Goal: Information Seeking & Learning: Understand process/instructions

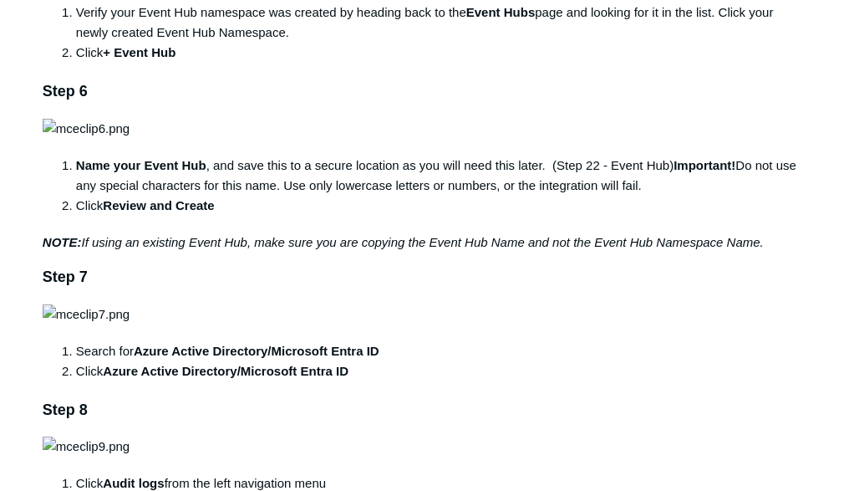
scroll to position [1474, 0]
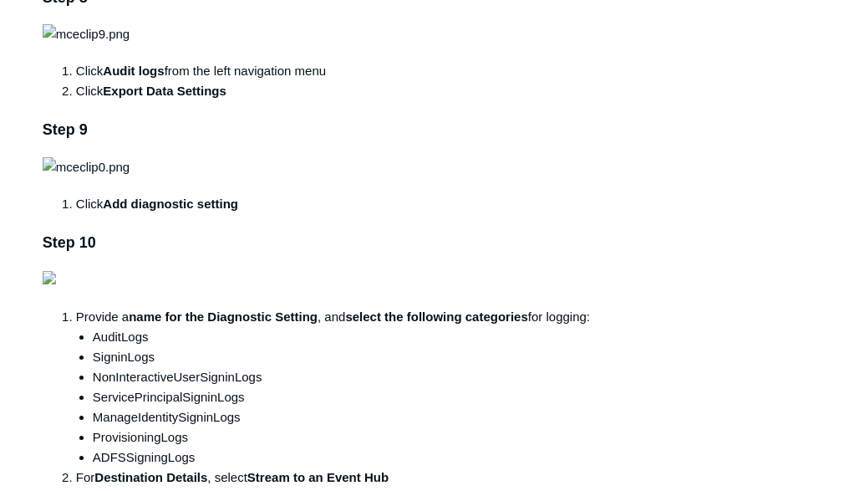
scroll to position [1875, 0]
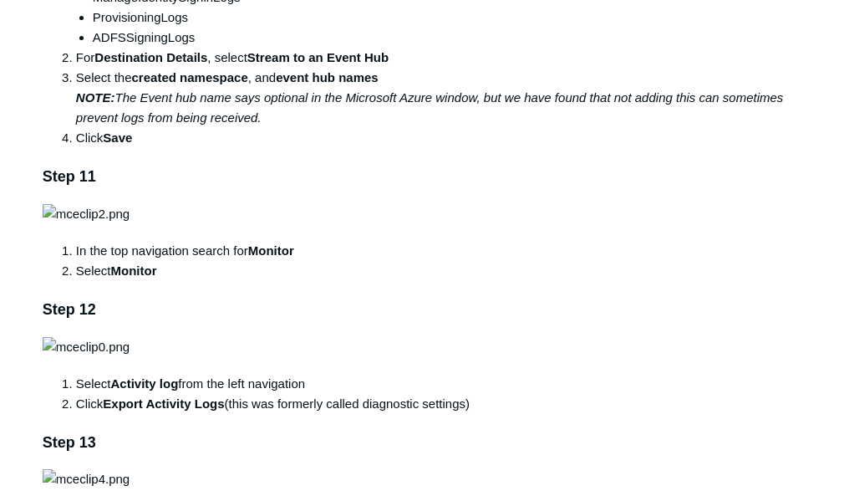
scroll to position [2344, 0]
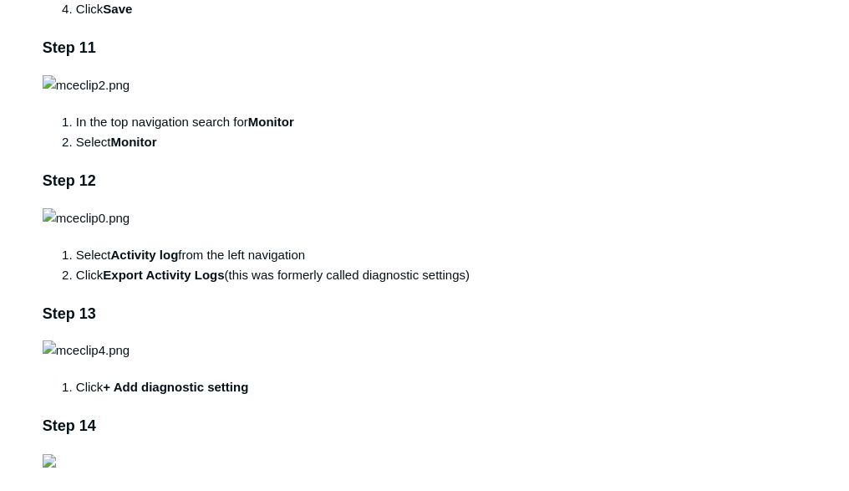
drag, startPoint x: 74, startPoint y: 337, endPoint x: 443, endPoint y: 339, distance: 368.7
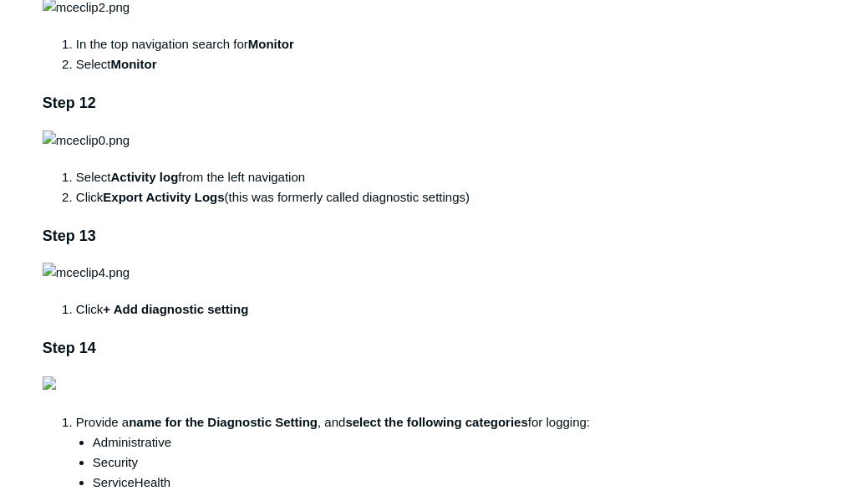
scroll to position [2544, 0]
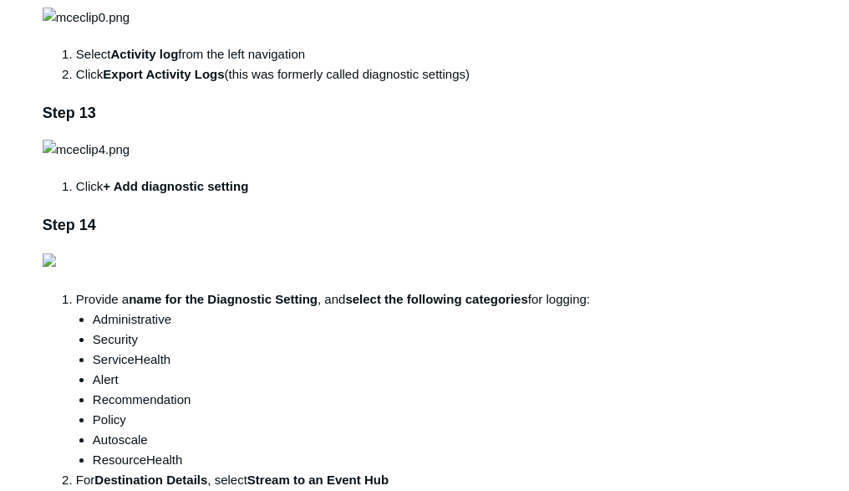
drag, startPoint x: 291, startPoint y: 263, endPoint x: 425, endPoint y: 261, distance: 133.8
copy strong "Azure Active Directory"
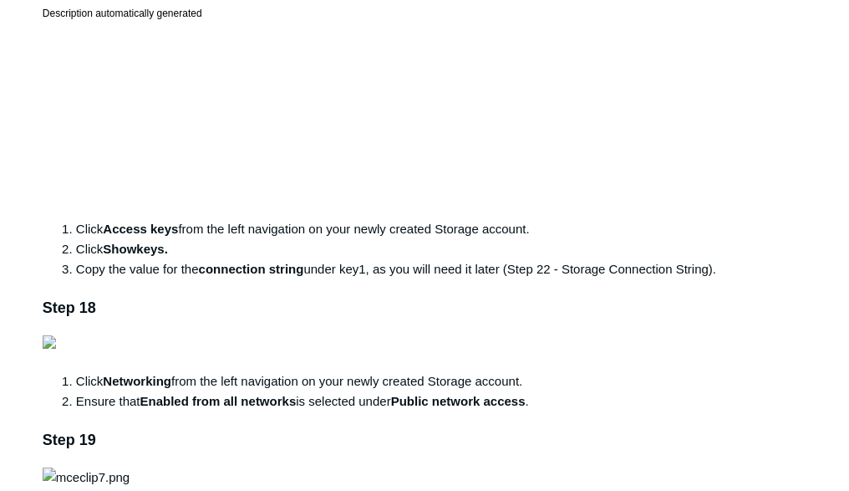
scroll to position [3614, 0]
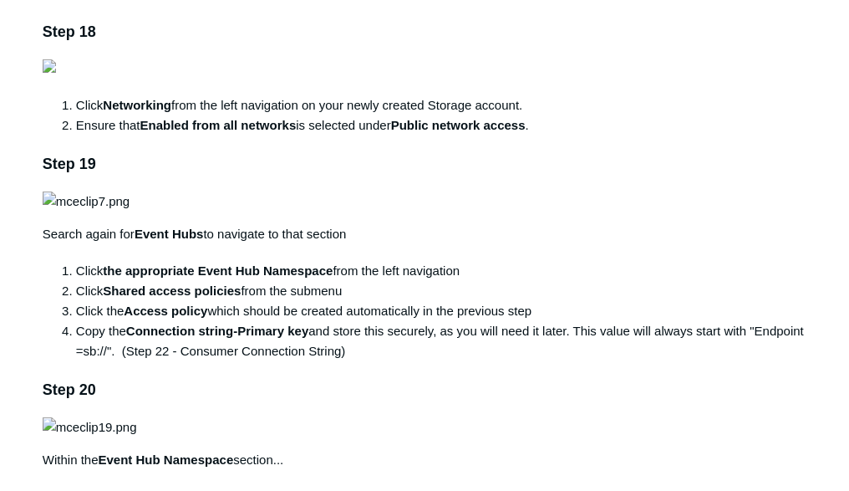
scroll to position [3815, 0]
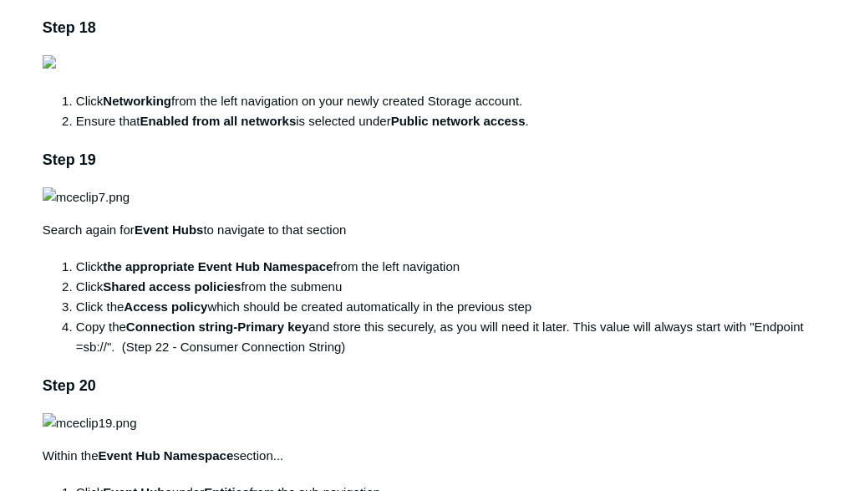
drag, startPoint x: 126, startPoint y: 245, endPoint x: 137, endPoint y: 247, distance: 11.2
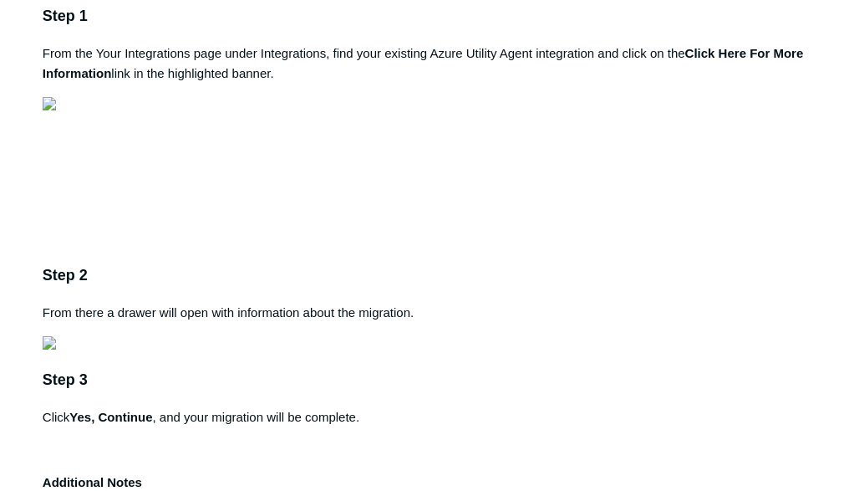
scroll to position [4952, 0]
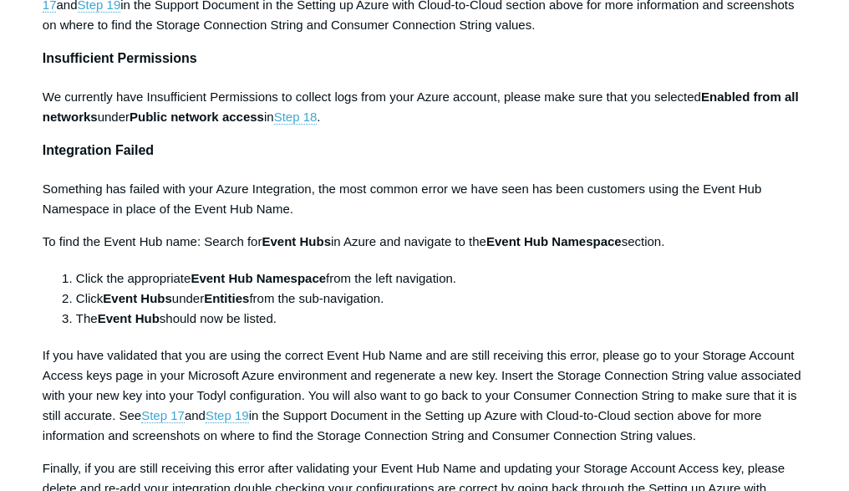
scroll to position [6491, 0]
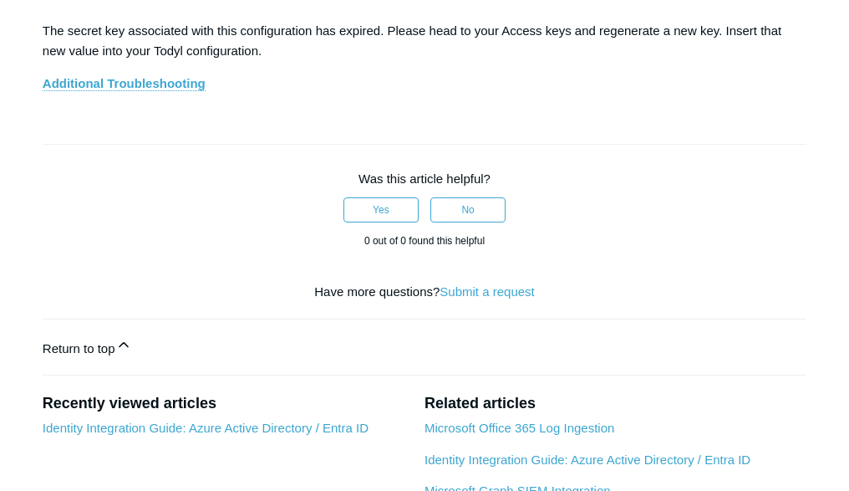
scroll to position [7293, 0]
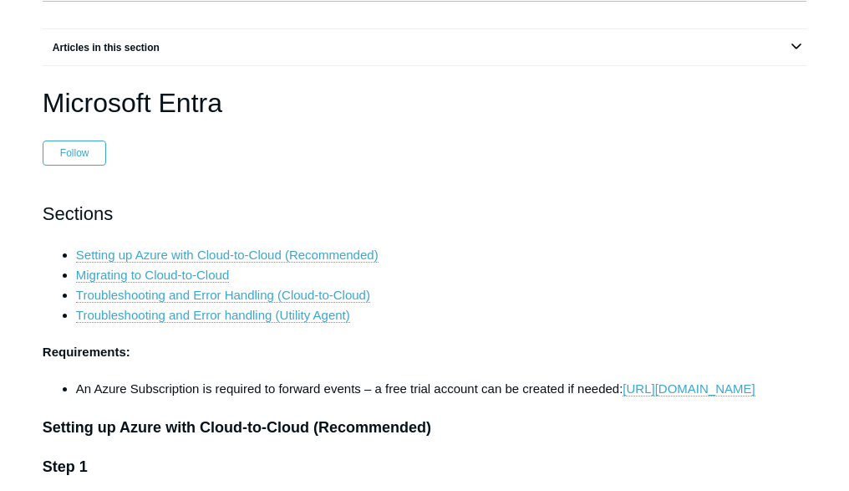
scroll to position [0, 0]
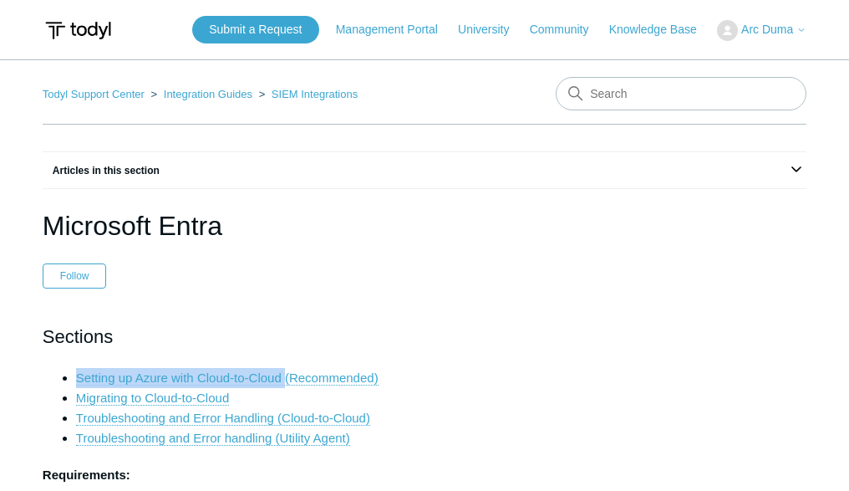
drag, startPoint x: 231, startPoint y: 310, endPoint x: 438, endPoint y: 312, distance: 207.4
copy link "Setting up Azure with Cloud-to-Cloud"
drag, startPoint x: 406, startPoint y: 157, endPoint x: 198, endPoint y: 166, distance: 208.4
click at [198, 206] on h1 "Microsoft Entra" at bounding box center [425, 226] width 764 height 40
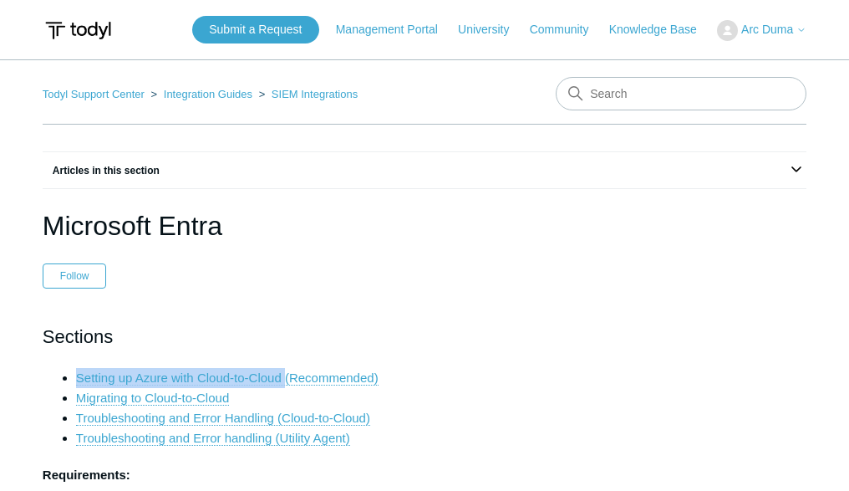
click at [198, 206] on h1 "Microsoft Entra" at bounding box center [425, 226] width 764 height 40
drag, startPoint x: 441, startPoint y: 207, endPoint x: 418, endPoint y: 197, distance: 25.5
click at [441, 207] on header "Microsoft Entra Follow Not yet followed by anyone" at bounding box center [425, 248] width 764 height 84
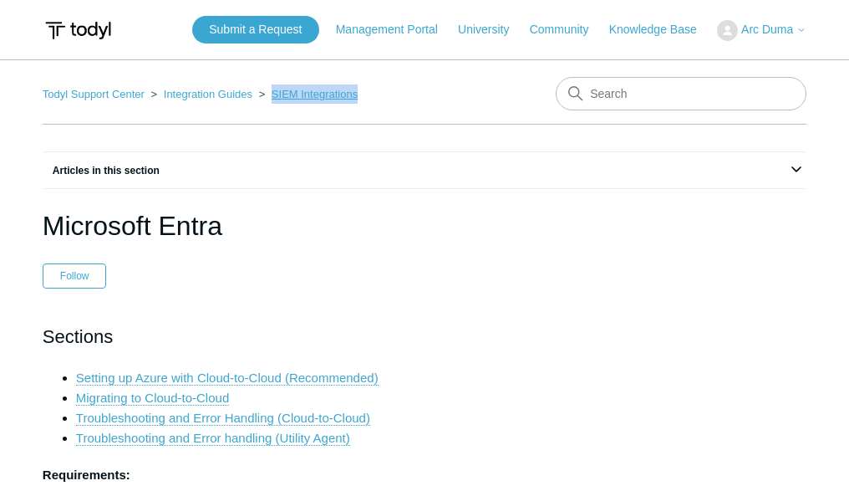
drag, startPoint x: 388, startPoint y: 96, endPoint x: 271, endPoint y: 96, distance: 117.1
click at [271, 96] on nav "Todyl Support Center Integration Guides SIEM Integrations" at bounding box center [425, 101] width 764 height 48
copy link "SIEM Integrations"
